Goal: Navigation & Orientation: Find specific page/section

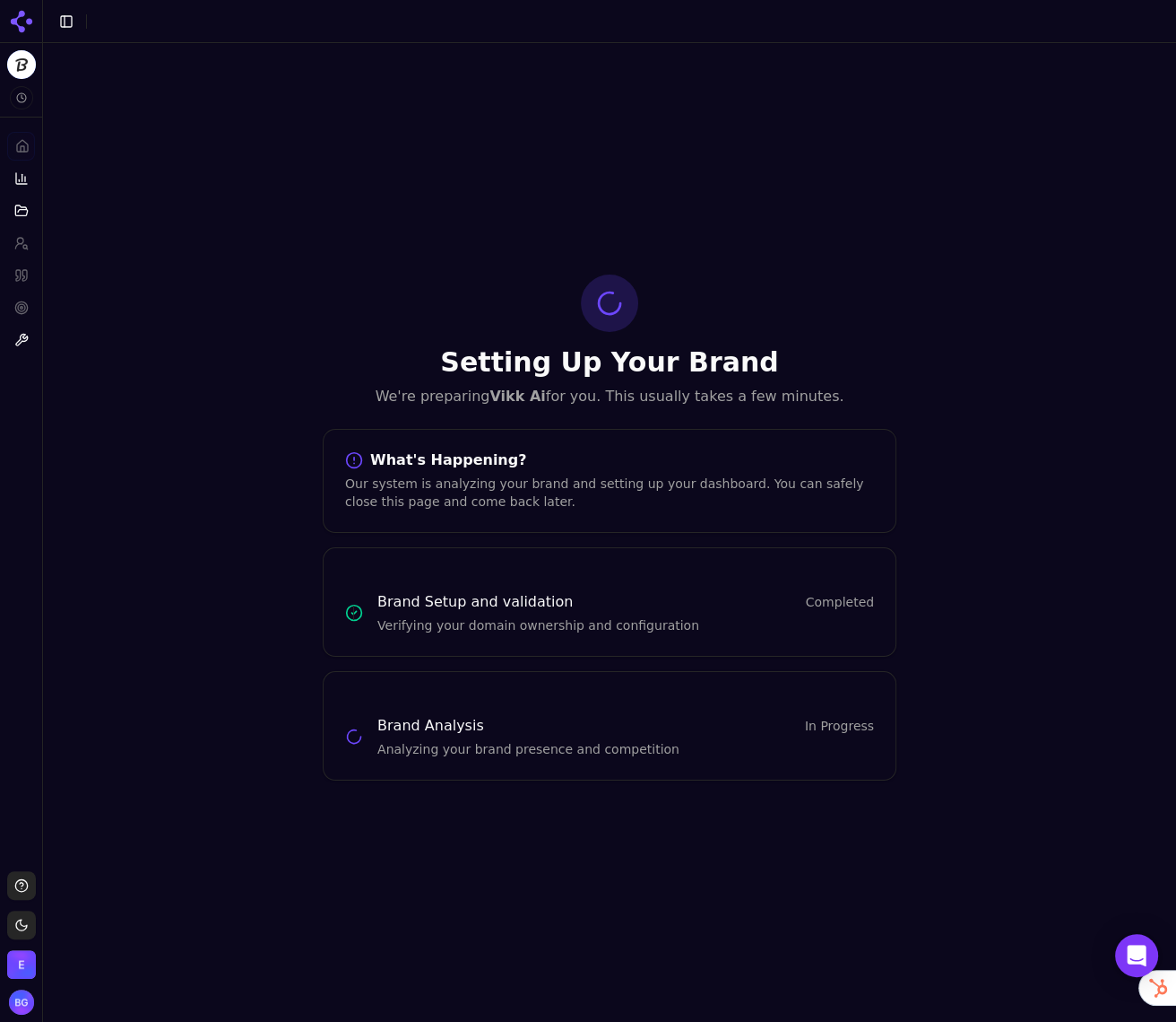
click at [358, 92] on div "Setting Up Your Brand We're preparing Vikk Ai for you. This usually takes a few…" at bounding box center [609, 527] width 1133 height 968
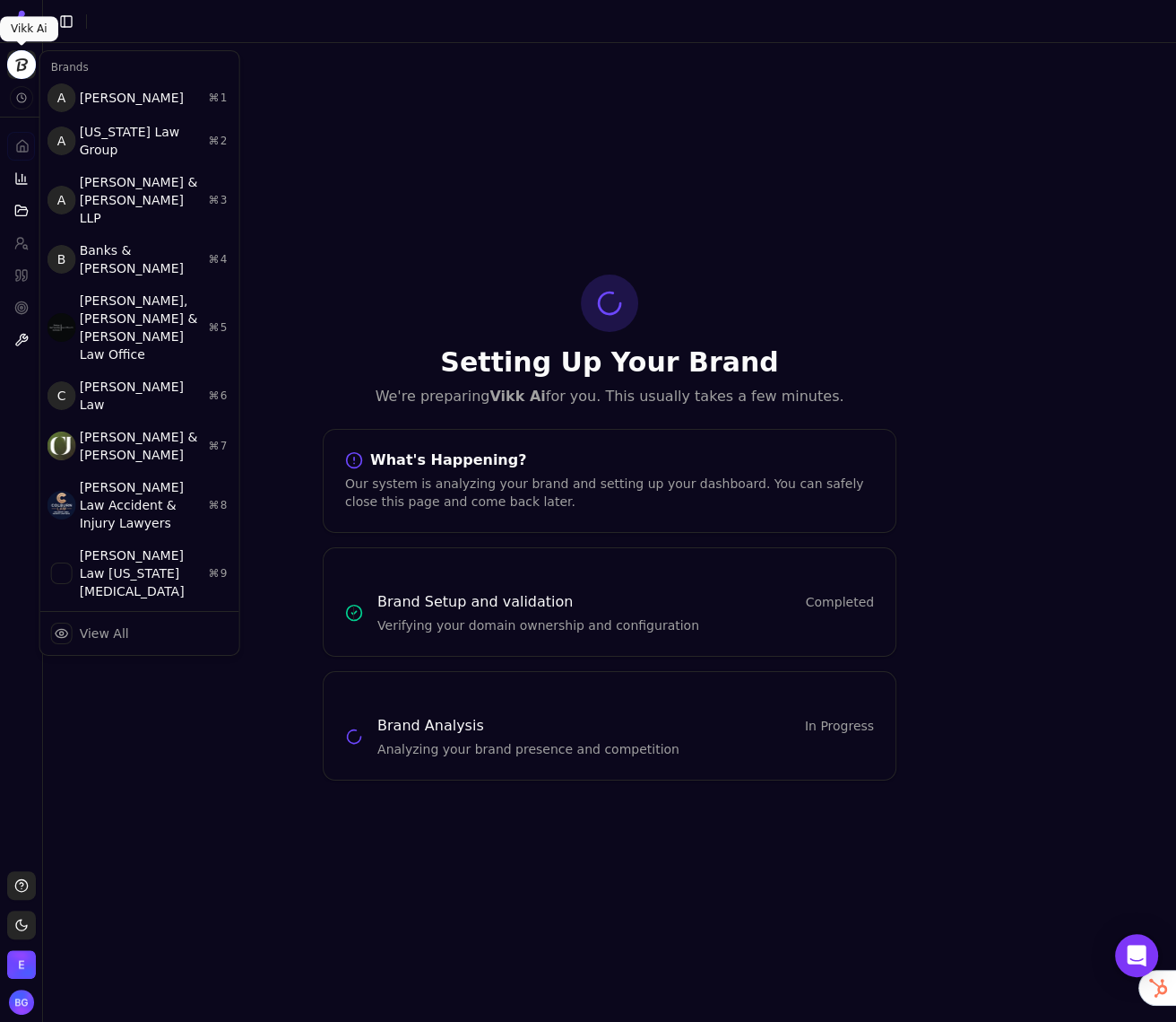
click at [23, 68] on html "Vikk Ai Platform Home Competition Topics Prompts Citations Optimize Toolbox Sup…" at bounding box center [588, 511] width 1176 height 1022
click at [426, 158] on html "Vikk Ai Platform Home Competition Topics Prompts Citations Optimize Toolbox Sup…" at bounding box center [588, 511] width 1176 height 1022
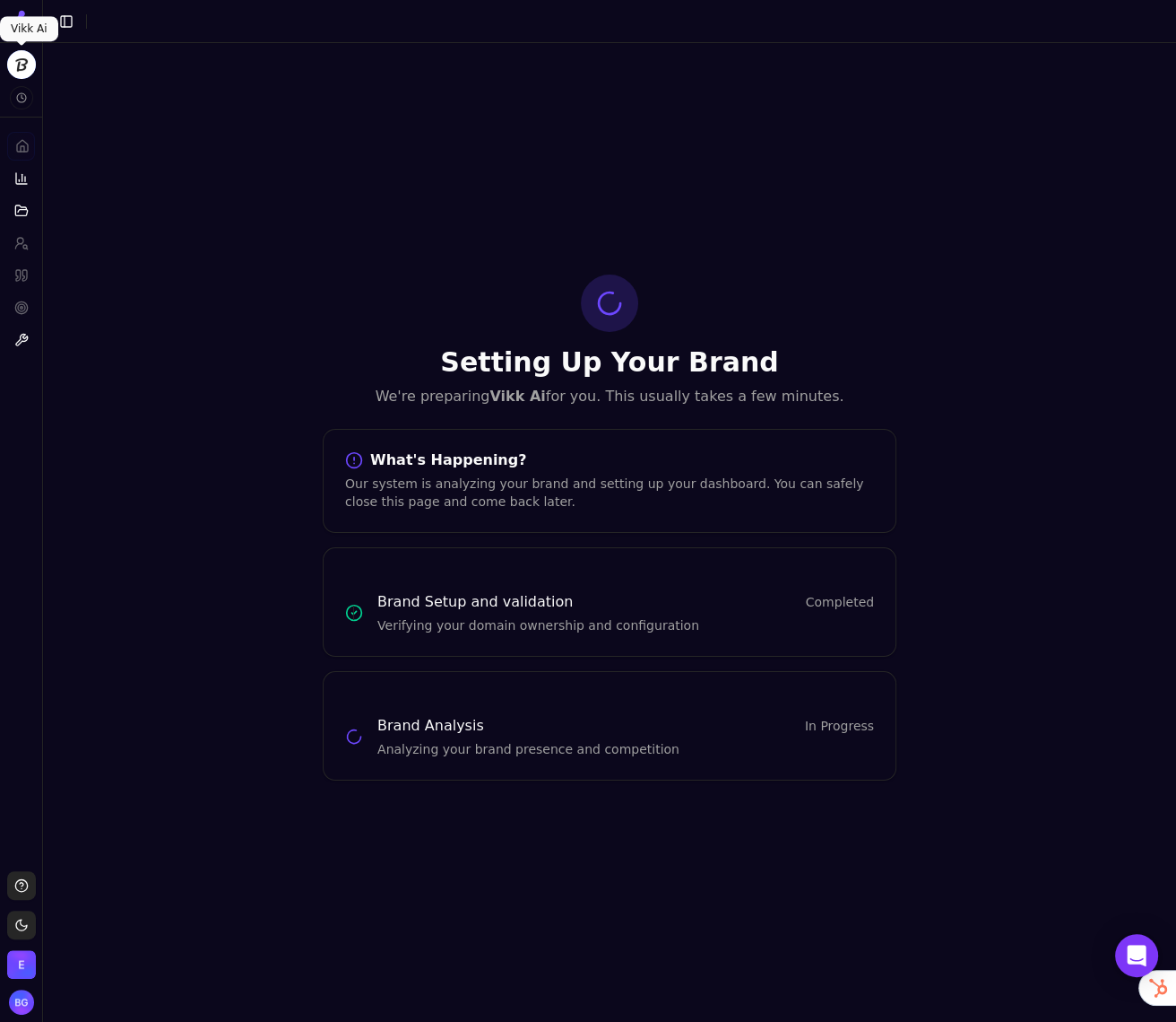
click at [12, 65] on html "Vikk Ai Platform Home Competition Topics Prompts Citations Optimize Toolbox Sup…" at bounding box center [588, 511] width 1176 height 1022
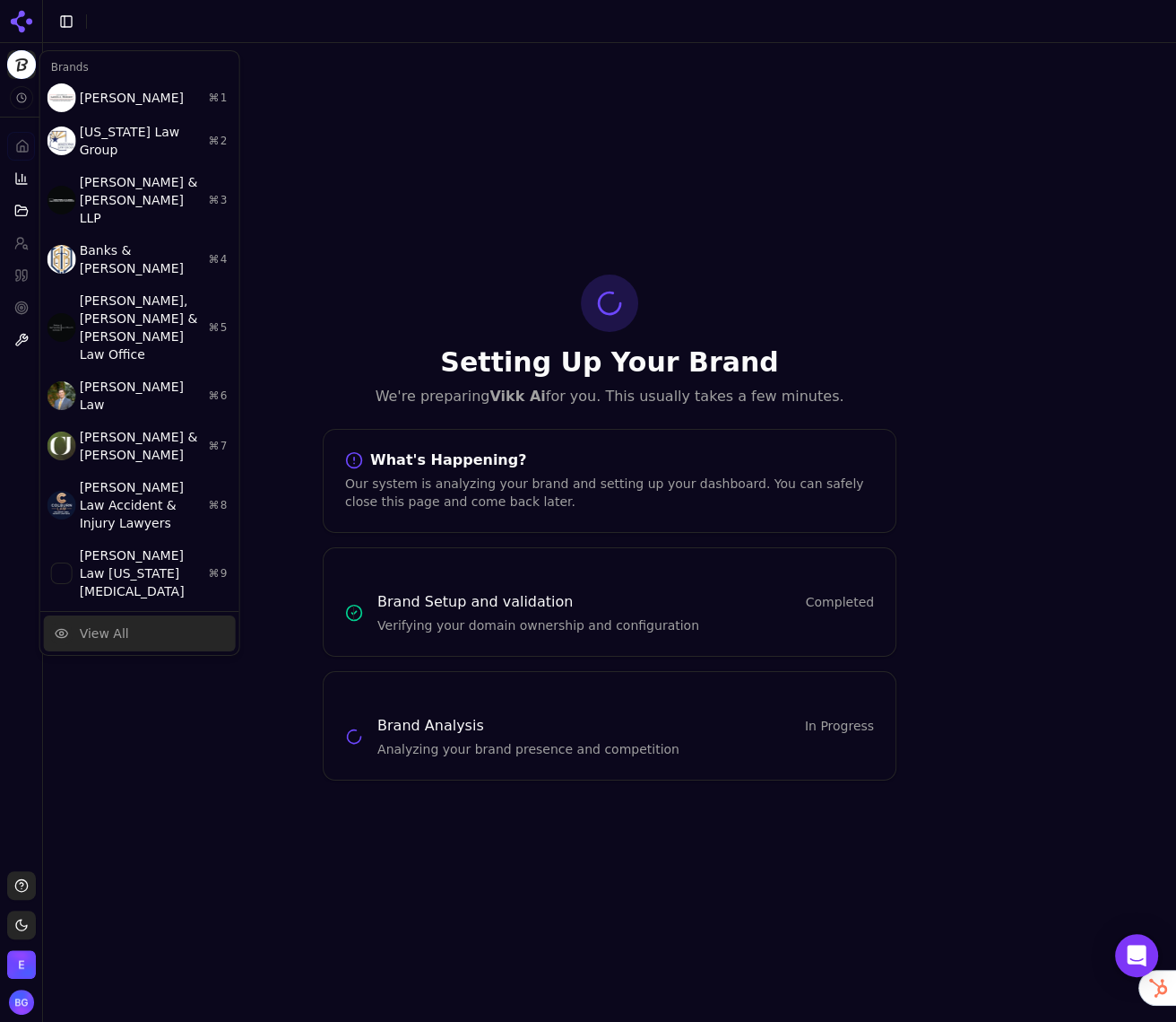
click at [105, 624] on div "View All" at bounding box center [105, 633] width 49 height 18
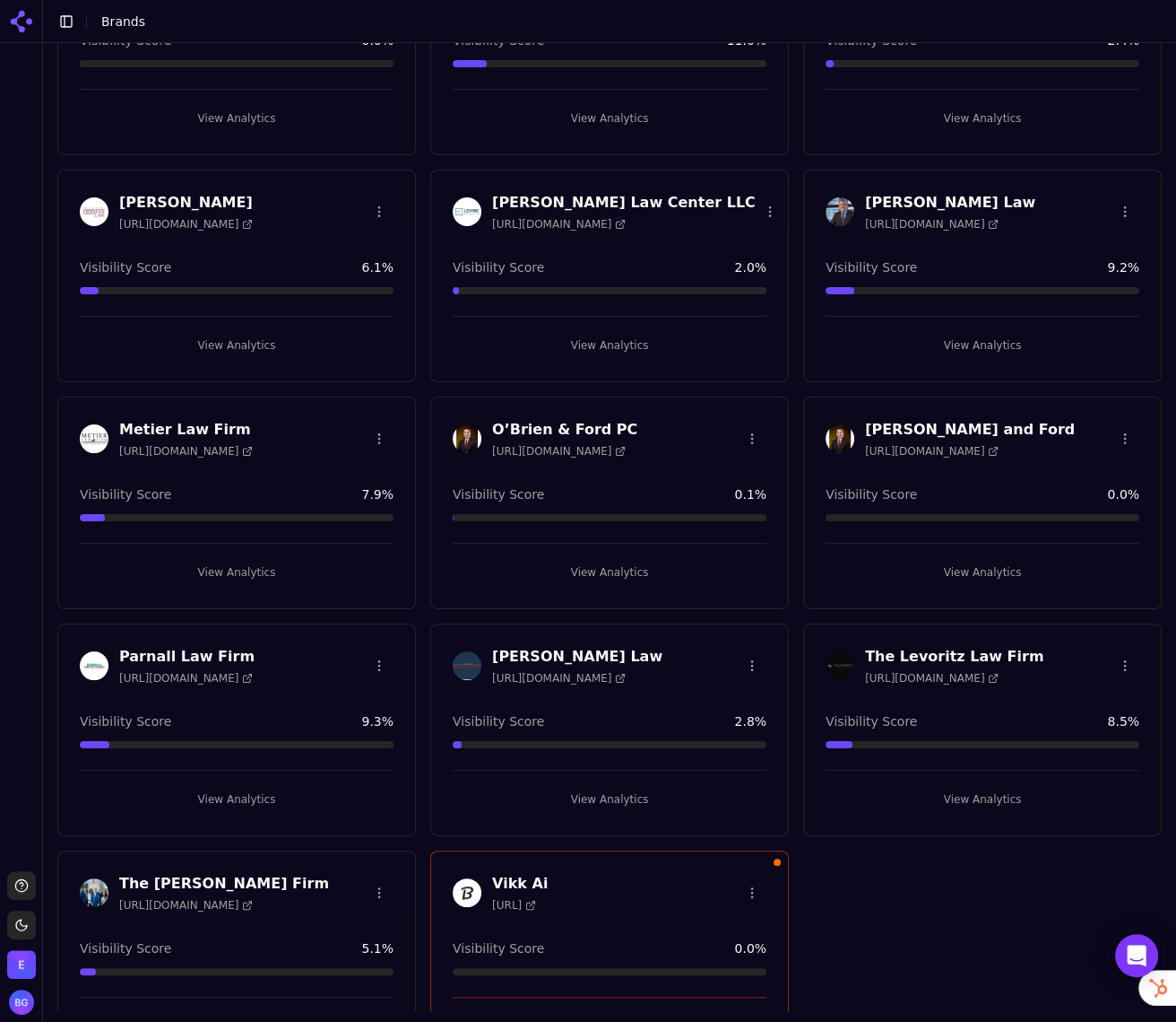
scroll to position [1168, 0]
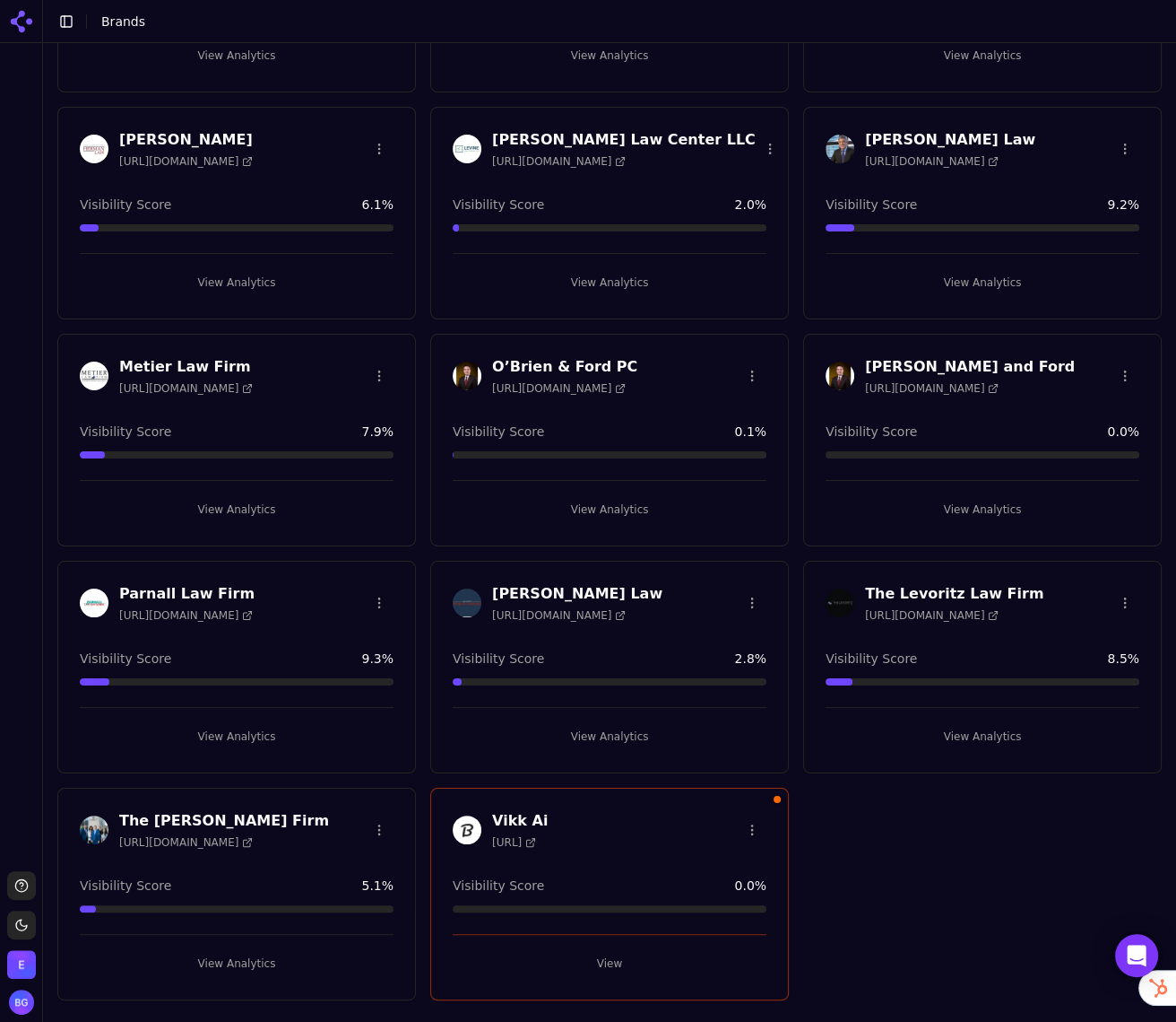
click at [614, 959] on button "View" at bounding box center [609, 962] width 314 height 28
